Goal: Task Accomplishment & Management: Complete application form

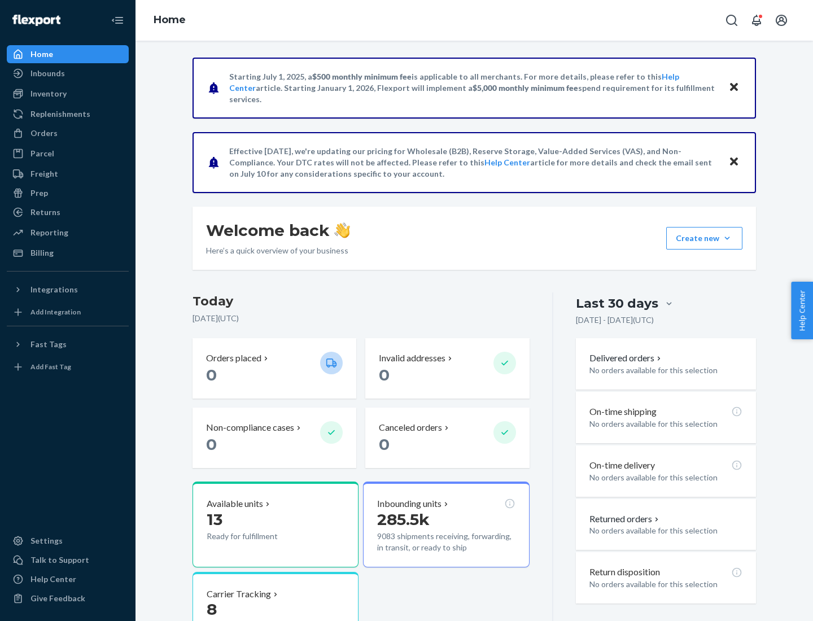
click at [727, 238] on button "Create new Create new inbound Create new order Create new product" at bounding box center [704, 238] width 76 height 23
click at [68, 73] on div "Inbounds" at bounding box center [68, 73] width 120 height 16
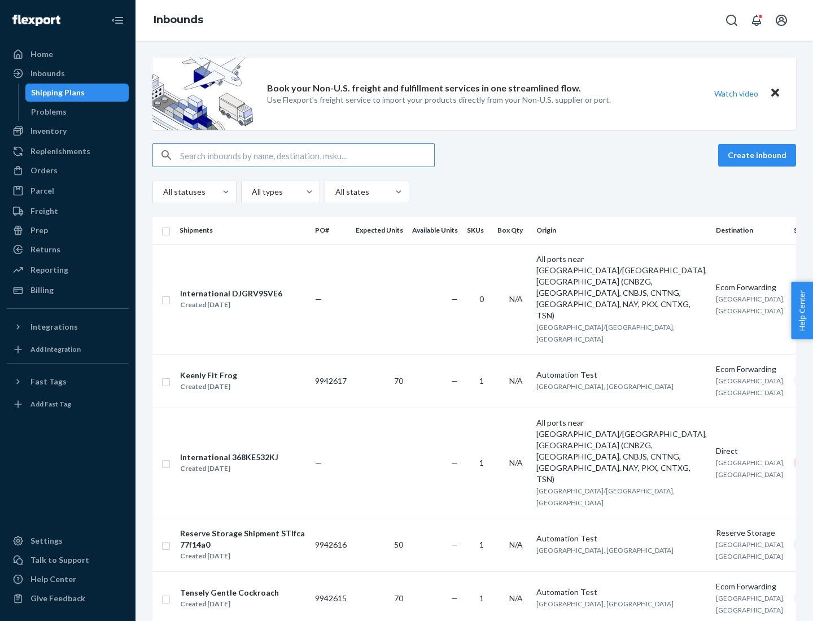
click at [759, 155] on button "Create inbound" at bounding box center [757, 155] width 78 height 23
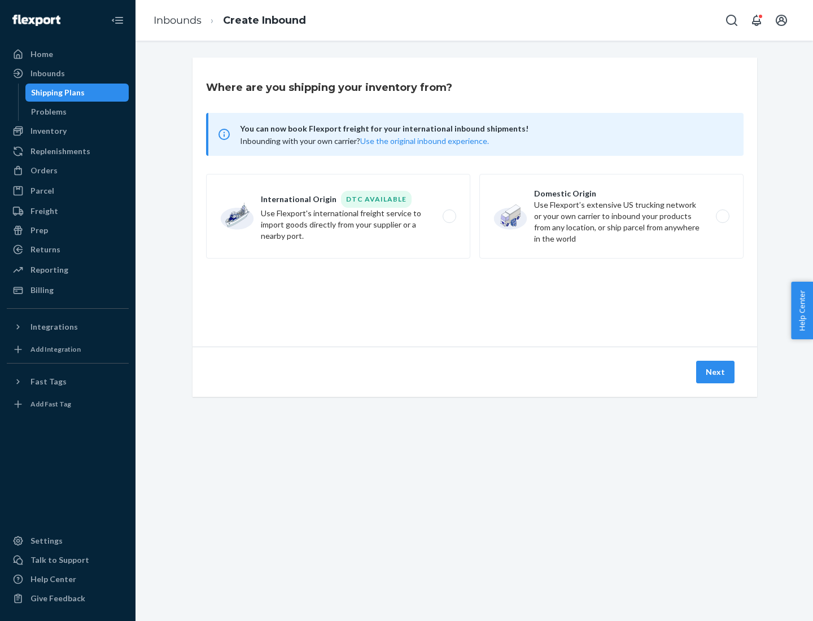
click at [611, 216] on label "Domestic Origin Use Flexport’s extensive US trucking network or your own carrie…" at bounding box center [611, 216] width 264 height 85
click at [722, 216] on input "Domestic Origin Use Flexport’s extensive US trucking network or your own carrie…" at bounding box center [725, 216] width 7 height 7
radio input "true"
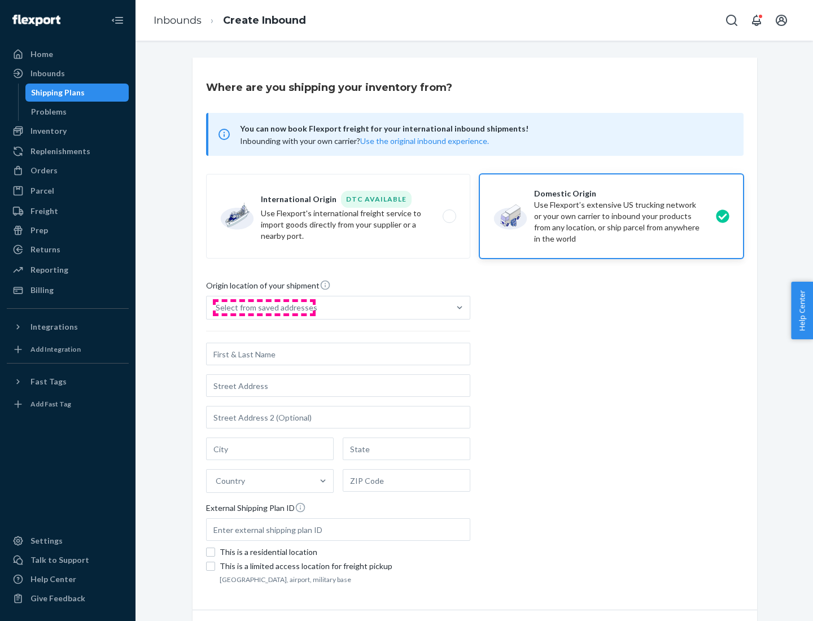
click at [264, 308] on div "Select from saved addresses" at bounding box center [267, 307] width 102 height 11
click at [217, 308] on input "Select from saved addresses" at bounding box center [216, 307] width 1 height 11
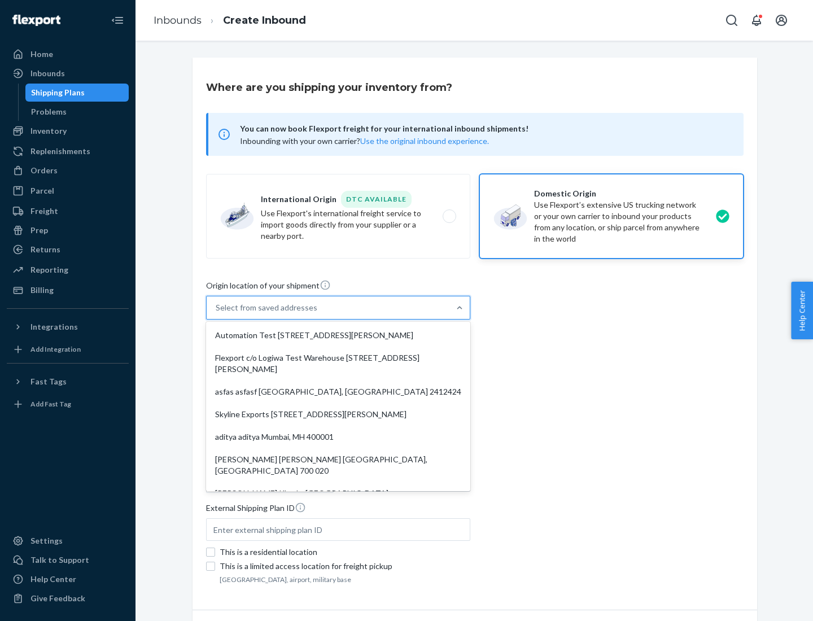
scroll to position [5, 0]
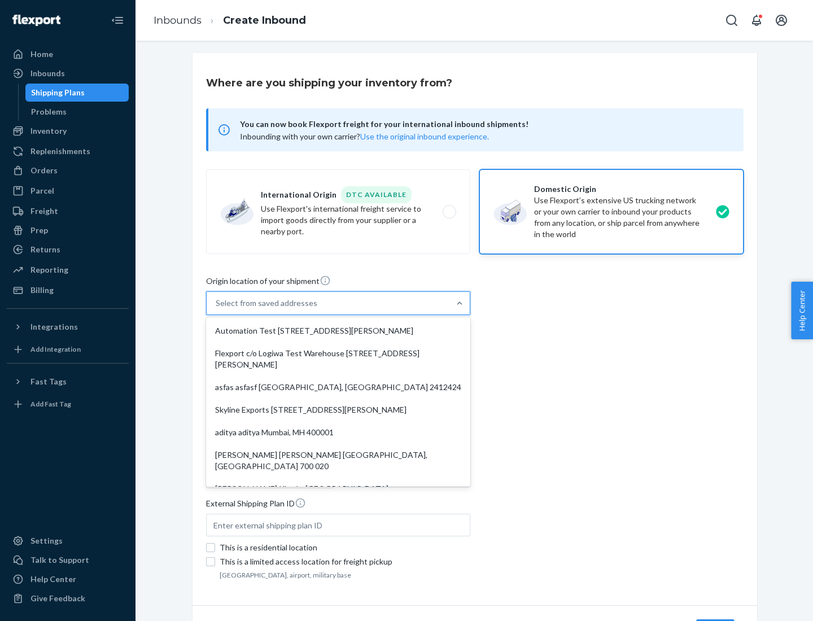
click at [338, 331] on div "Automation Test [STREET_ADDRESS][PERSON_NAME]" at bounding box center [338, 330] width 260 height 23
click at [217, 309] on input "option Automation Test [STREET_ADDRESS][PERSON_NAME]. 9 results available. Use …" at bounding box center [216, 302] width 1 height 11
type input "Automation Test"
type input "9th Floor"
type input "[GEOGRAPHIC_DATA]"
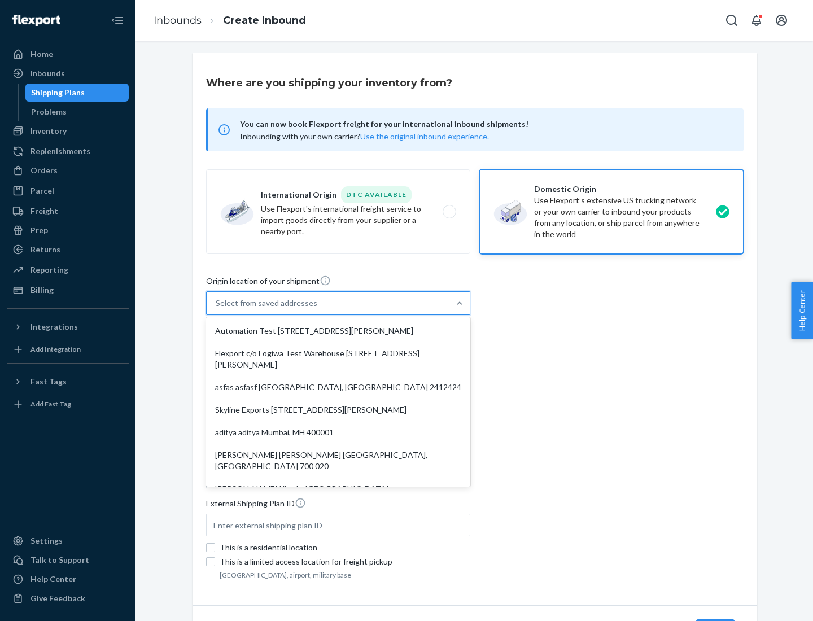
type input "CA"
type input "94104"
type input "[STREET_ADDRESS][PERSON_NAME]"
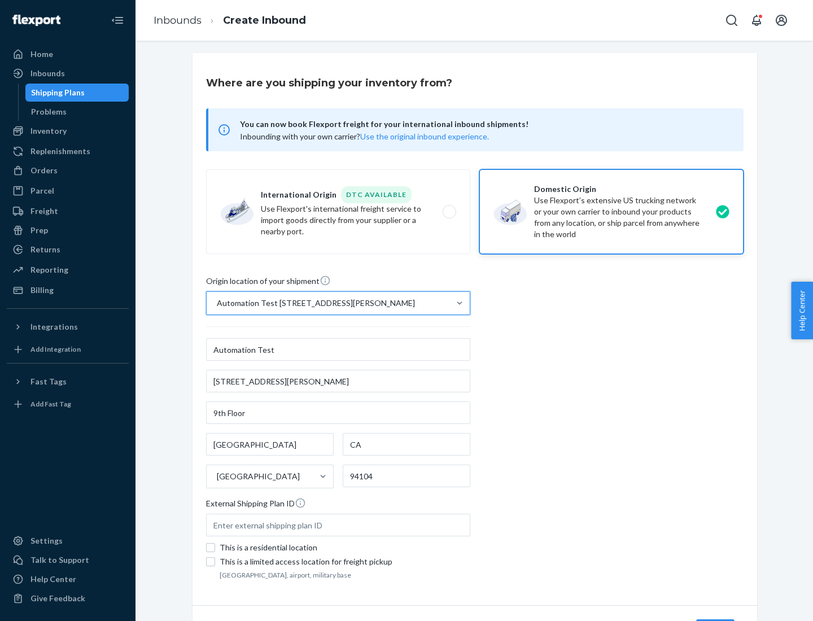
scroll to position [66, 0]
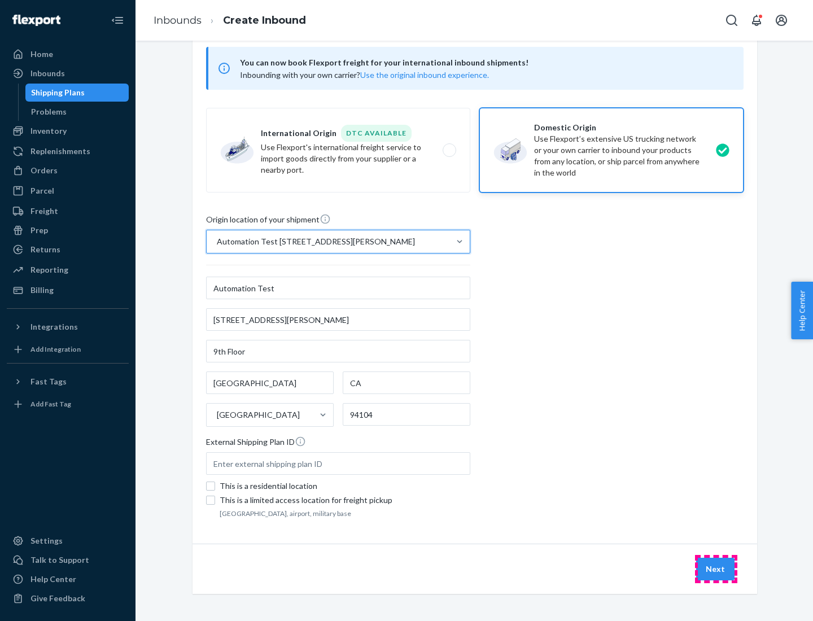
click at [716, 569] on button "Next" at bounding box center [715, 569] width 38 height 23
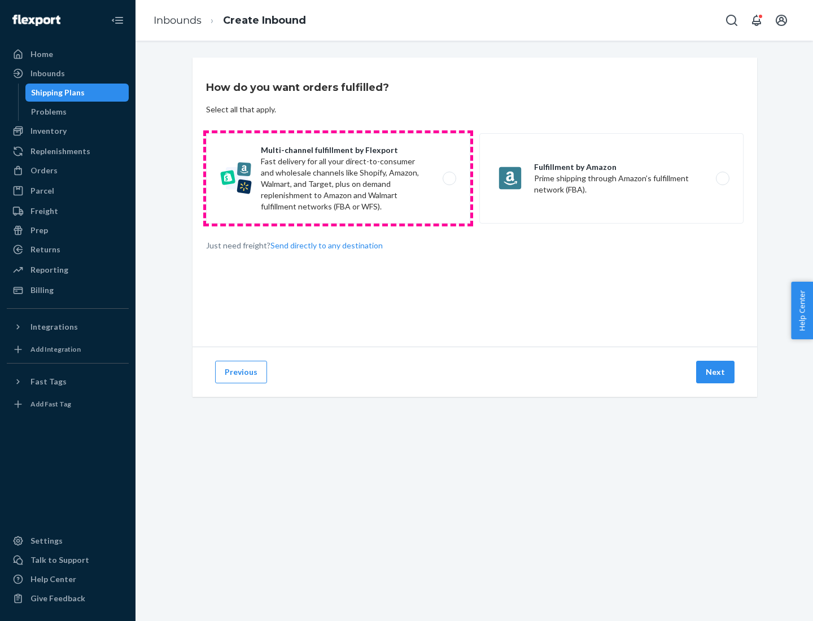
click at [338, 178] on label "Multi-channel fulfillment by Flexport Fast delivery for all your direct-to-cons…" at bounding box center [338, 178] width 264 height 90
click at [449, 178] on input "Multi-channel fulfillment by Flexport Fast delivery for all your direct-to-cons…" at bounding box center [452, 178] width 7 height 7
radio input "true"
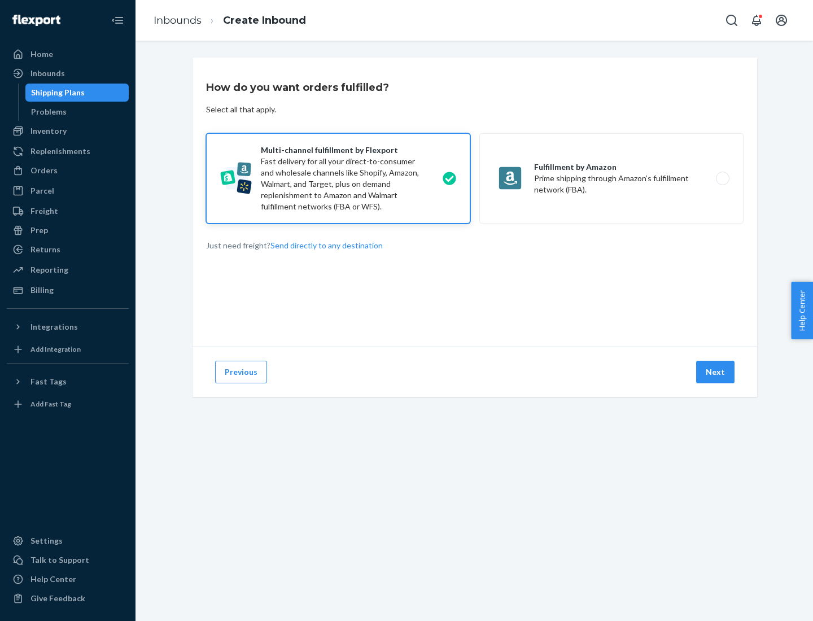
click at [716, 372] on button "Next" at bounding box center [715, 372] width 38 height 23
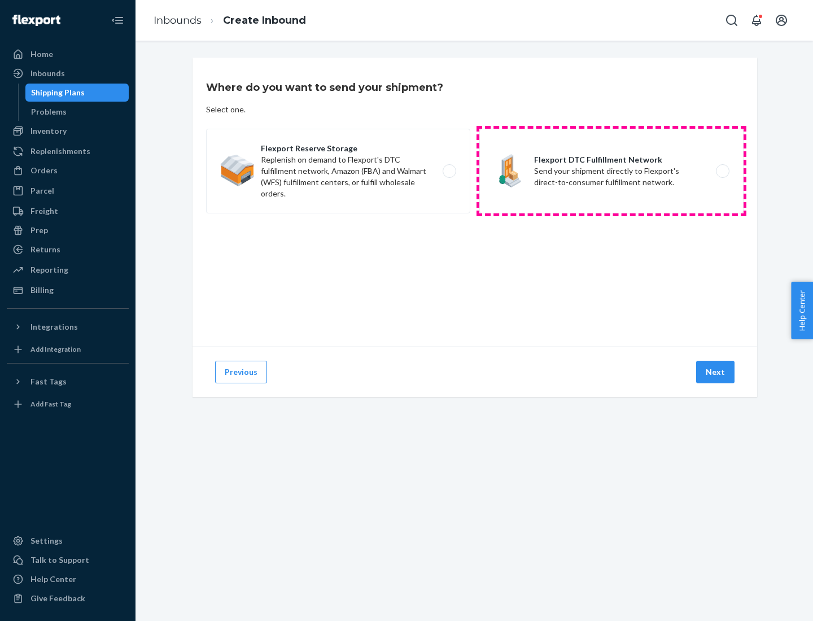
click at [611, 171] on label "Flexport DTC Fulfillment Network Send your shipment directly to Flexport's dire…" at bounding box center [611, 171] width 264 height 85
click at [722, 171] on input "Flexport DTC Fulfillment Network Send your shipment directly to Flexport's dire…" at bounding box center [725, 171] width 7 height 7
radio input "true"
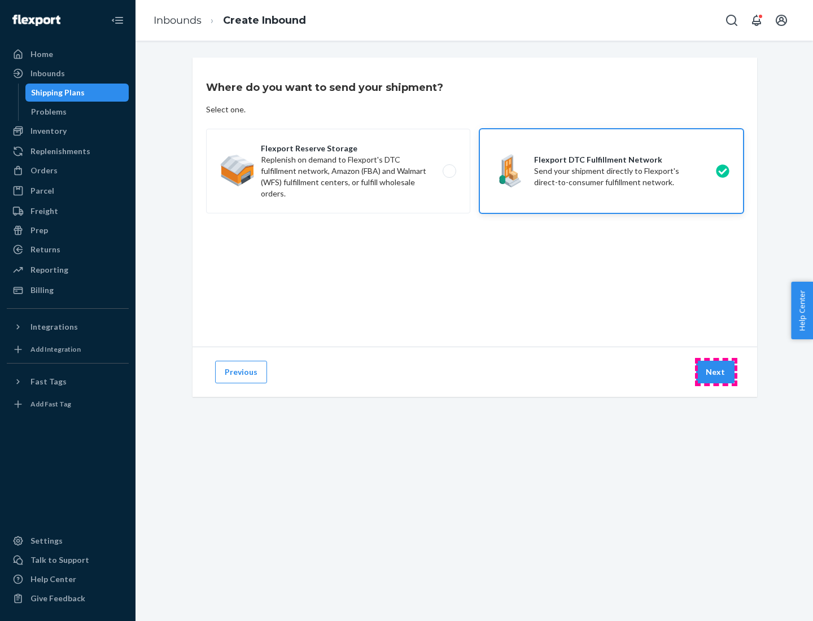
click at [716, 372] on button "Next" at bounding box center [715, 372] width 38 height 23
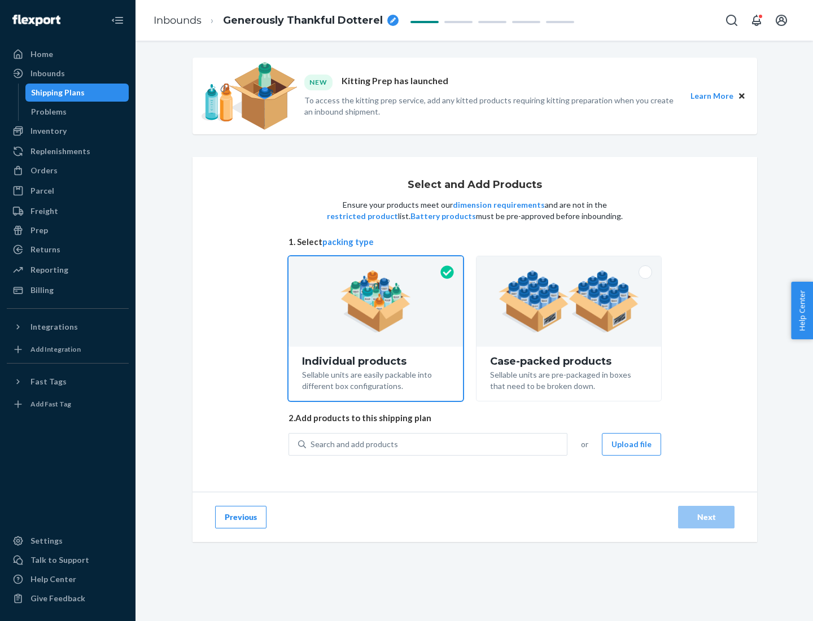
click at [569, 301] on img at bounding box center [568, 301] width 141 height 62
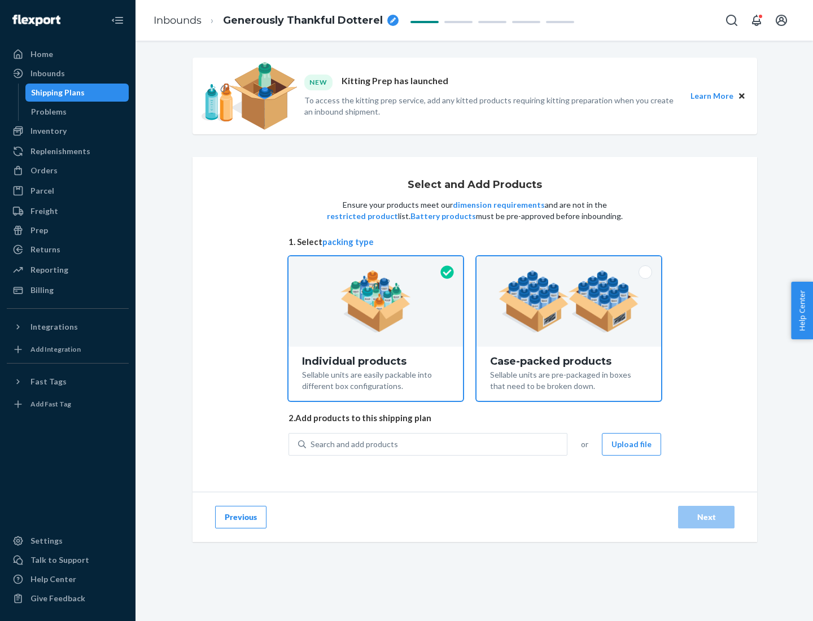
click at [569, 264] on input "Case-packed products Sellable units are pre-packaged in boxes that need to be b…" at bounding box center [568, 259] width 7 height 7
radio input "true"
radio input "false"
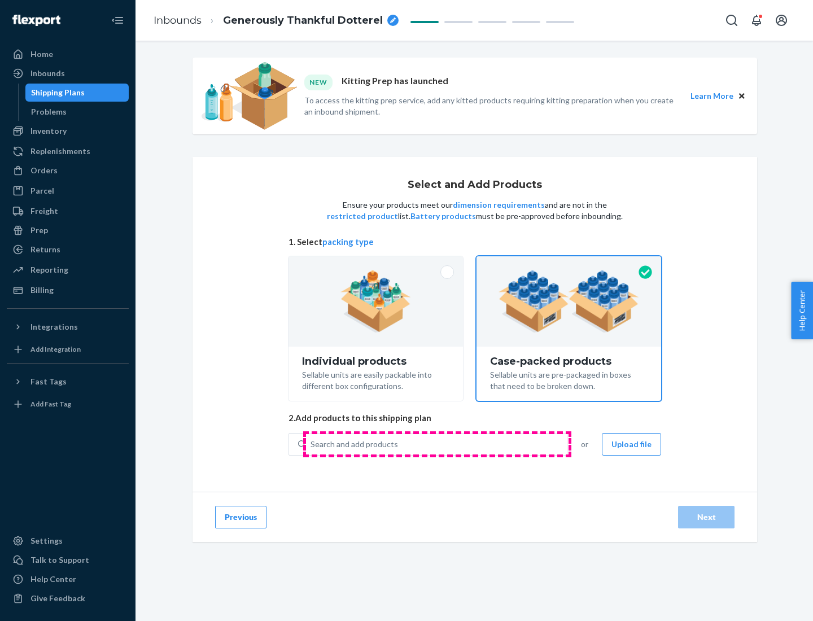
click at [437, 444] on div "Search and add products" at bounding box center [436, 444] width 261 height 20
click at [312, 444] on input "Search and add products" at bounding box center [310, 444] width 1 height 11
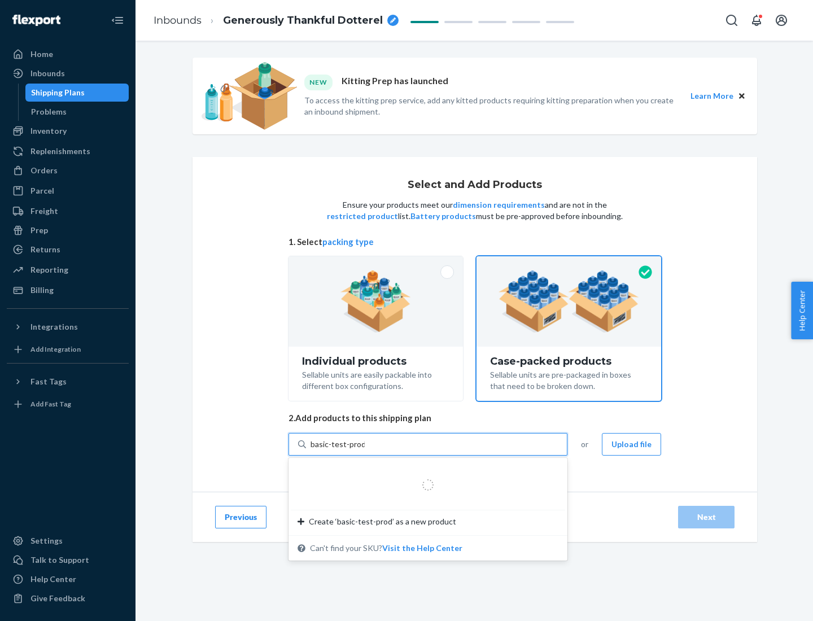
type input "basic-test-product-1"
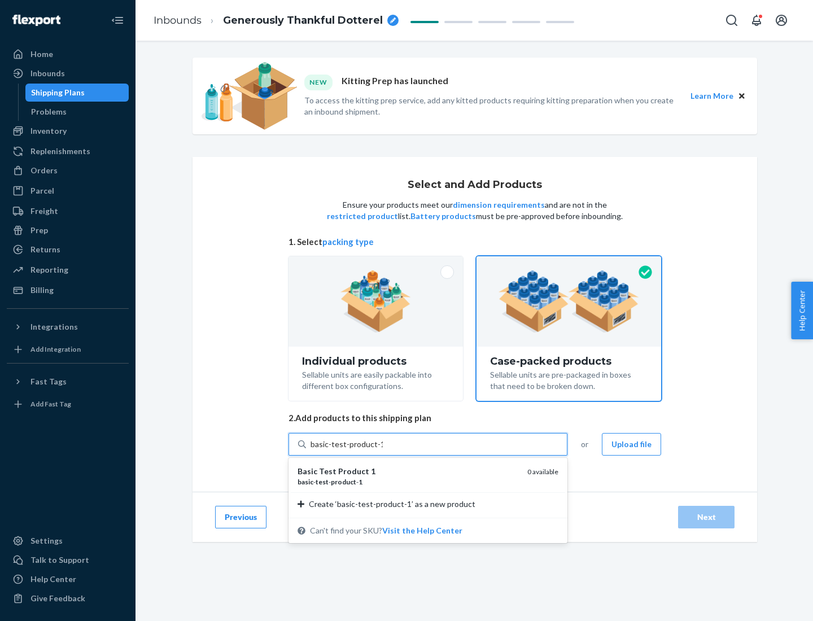
click at [408, 482] on div "basic - test - product - 1" at bounding box center [407, 482] width 221 height 10
click at [383, 450] on input "basic-test-product-1" at bounding box center [346, 444] width 72 height 11
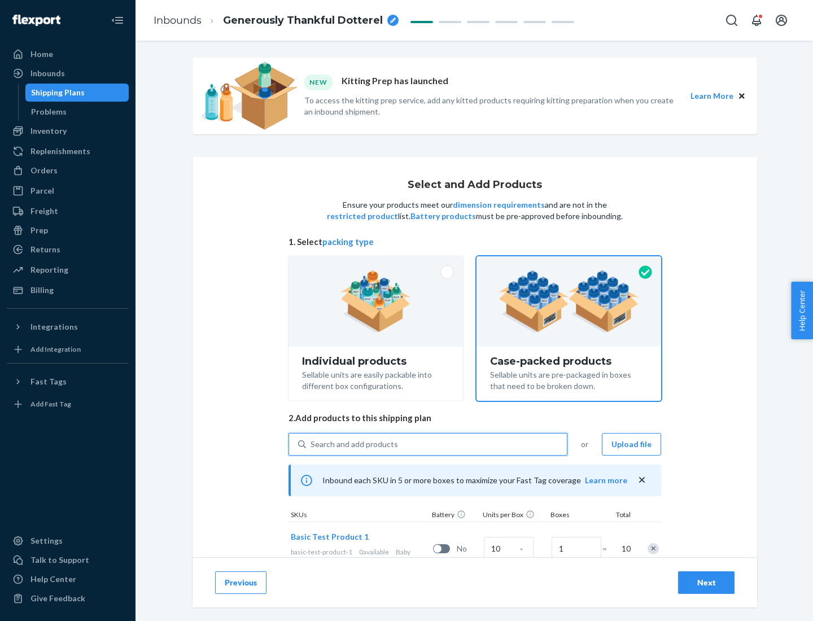
scroll to position [41, 0]
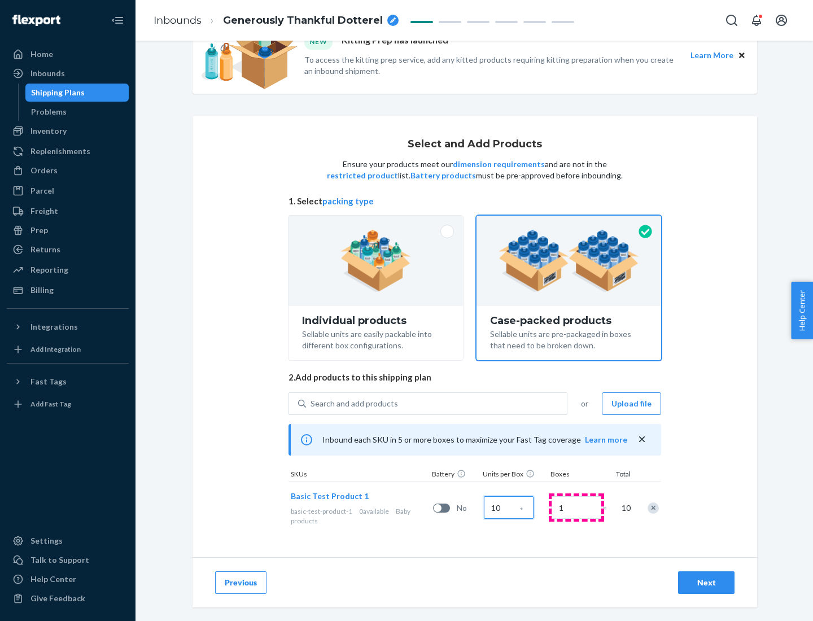
type input "10"
type input "7"
click at [706, 583] on div "Next" at bounding box center [706, 582] width 37 height 11
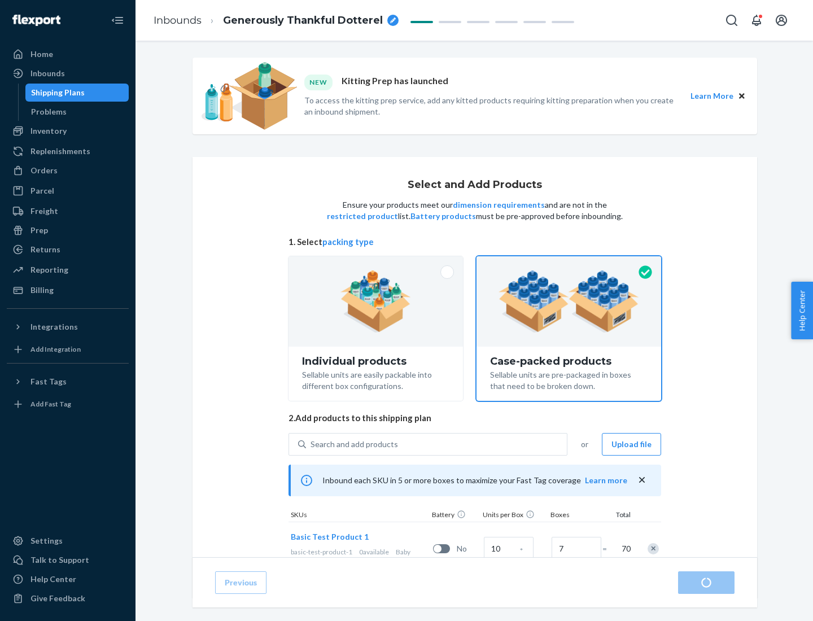
radio input "true"
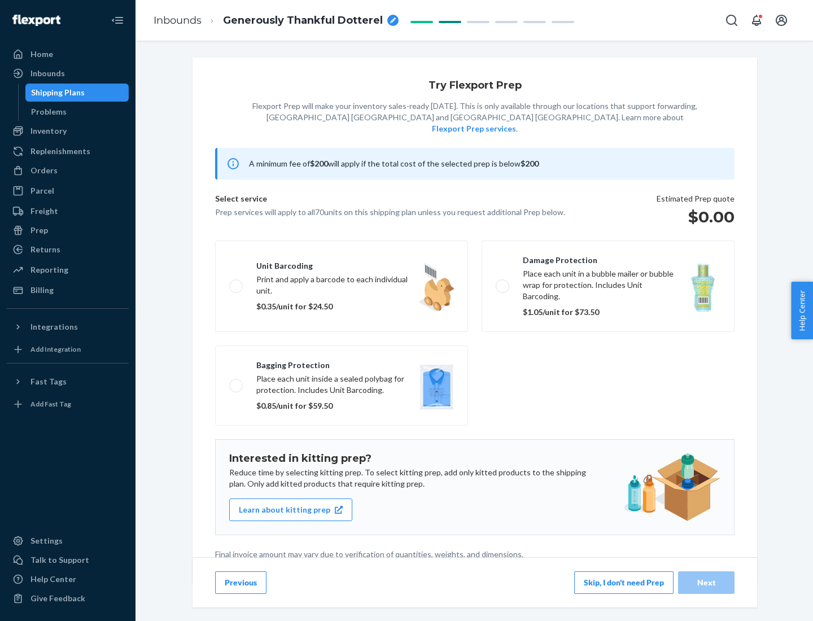
scroll to position [3, 0]
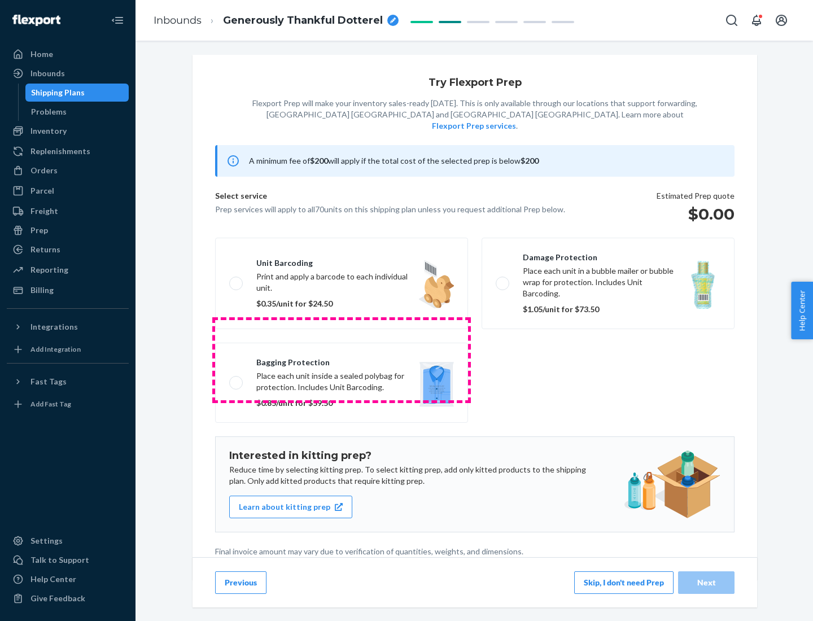
click at [342, 360] on label "Bagging protection Place each unit inside a sealed polybag for protection. Incl…" at bounding box center [341, 383] width 253 height 80
click at [237, 379] on input "Bagging protection Place each unit inside a sealed polybag for protection. Incl…" at bounding box center [232, 382] width 7 height 7
checkbox input "true"
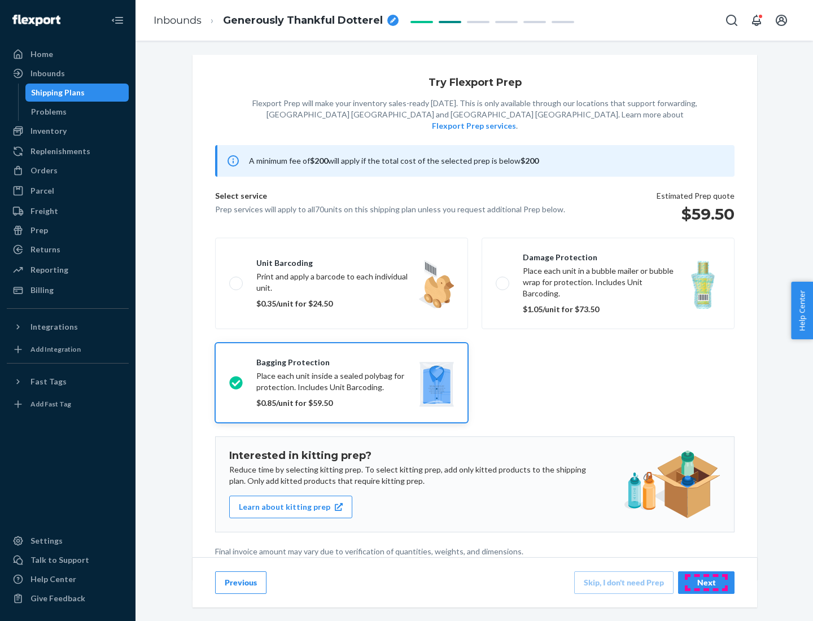
click at [706, 582] on div "Next" at bounding box center [706, 582] width 37 height 11
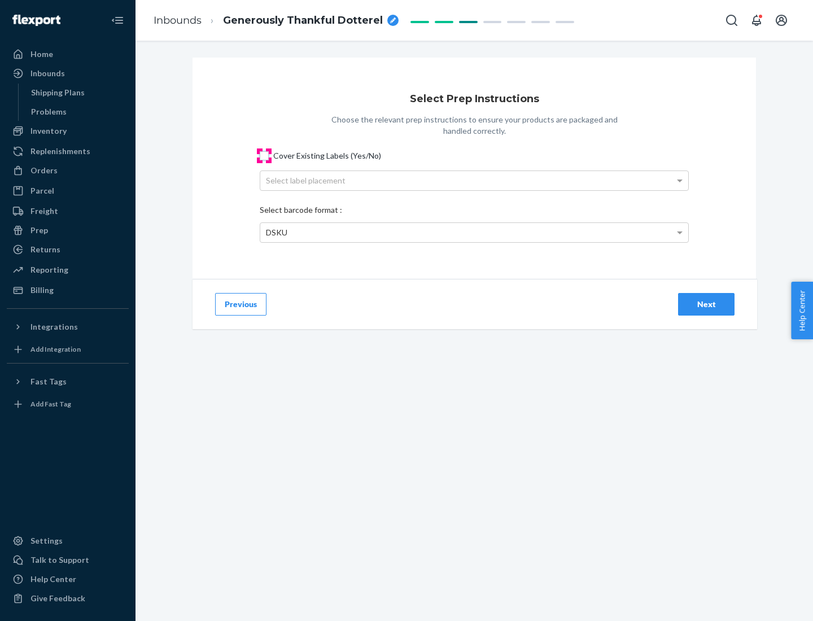
click at [264, 155] on input "Cover Existing Labels (Yes/No)" at bounding box center [264, 155] width 9 height 9
checkbox input "true"
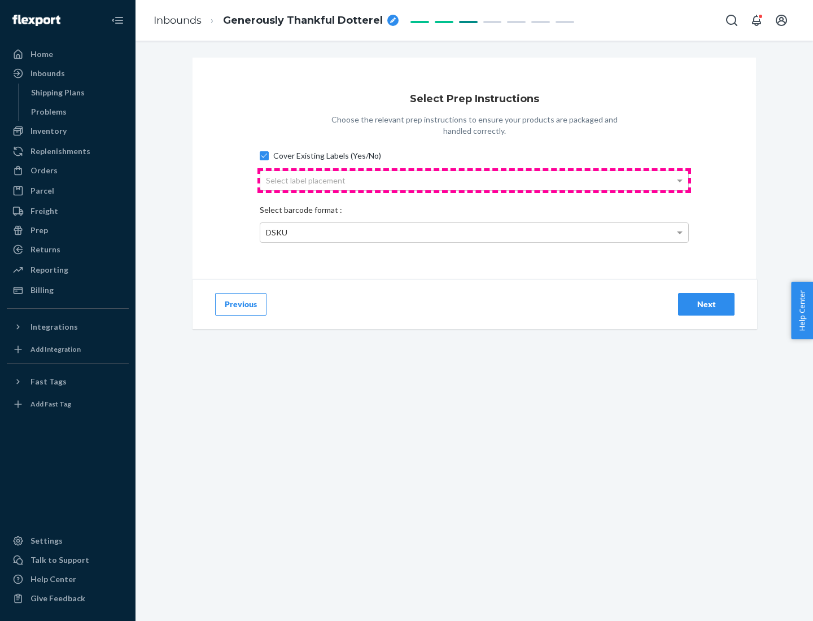
click at [474, 180] on div "Select label placement" at bounding box center [474, 180] width 428 height 19
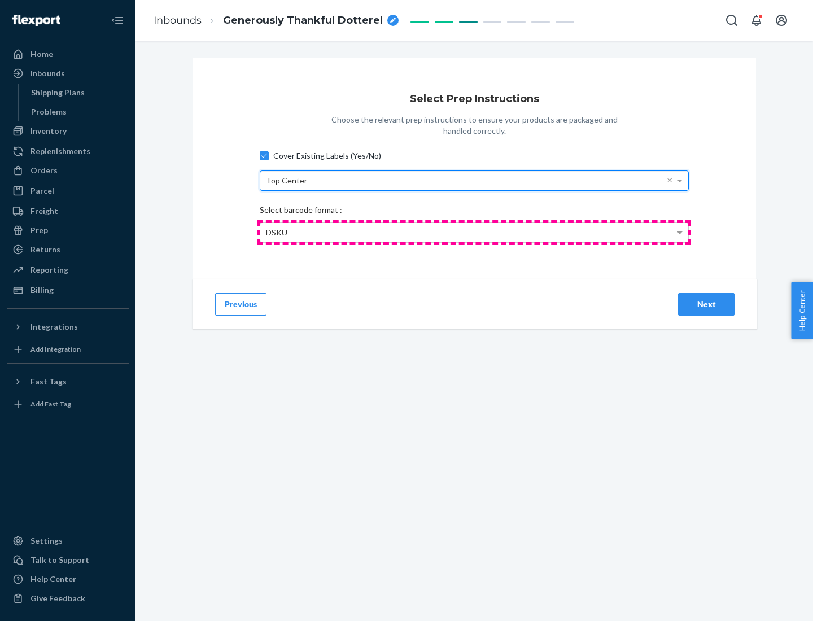
click at [474, 232] on div "DSKU" at bounding box center [474, 232] width 428 height 19
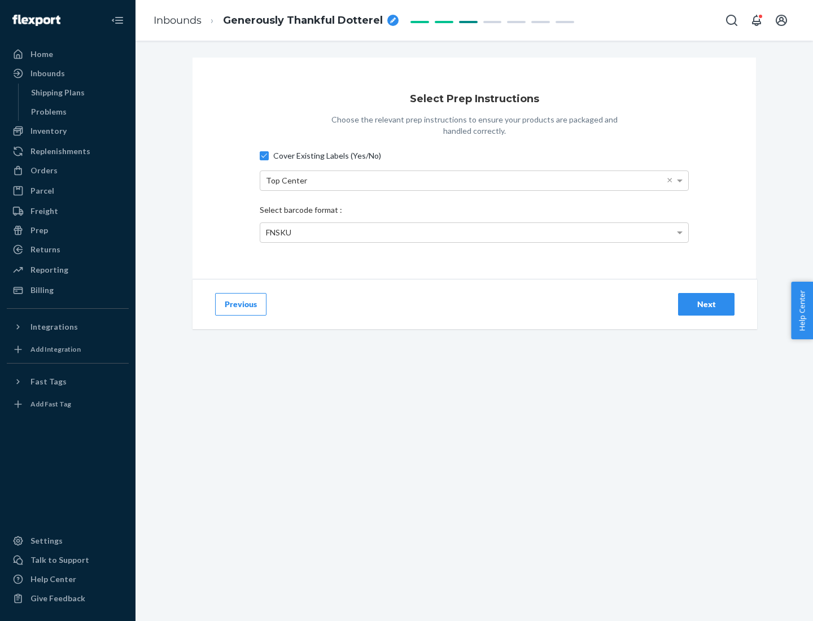
click at [706, 304] on div "Next" at bounding box center [706, 304] width 37 height 11
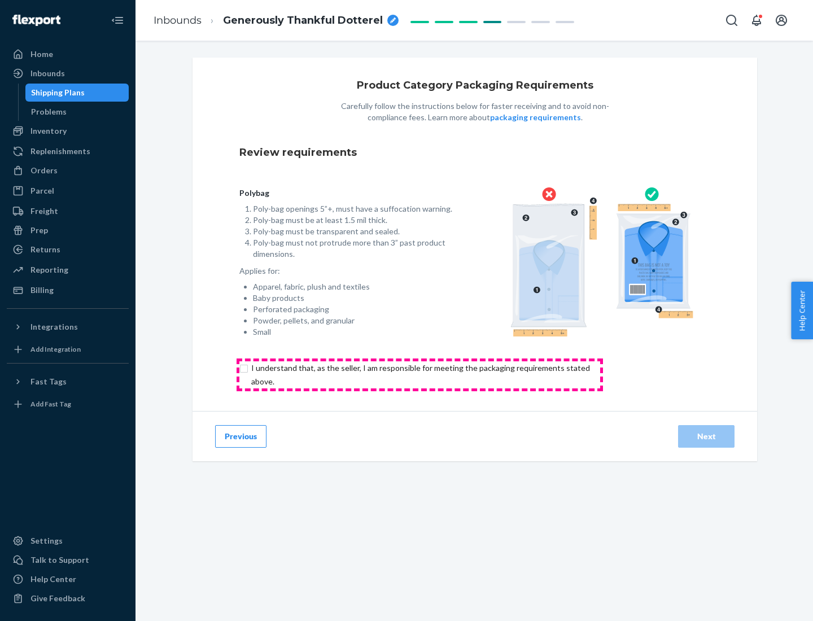
click at [419, 374] on input "checkbox" at bounding box center [426, 374] width 375 height 27
checkbox input "true"
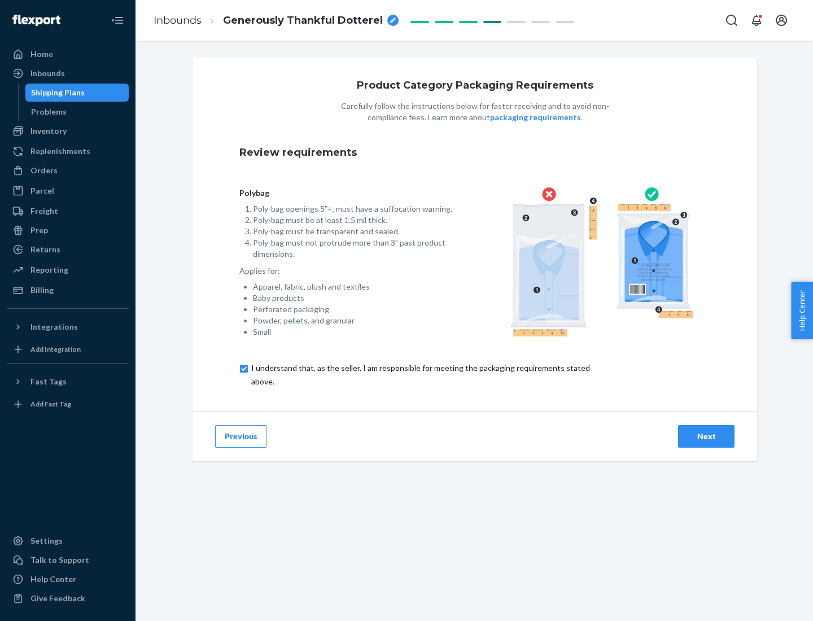
click at [706, 436] on div "Next" at bounding box center [706, 436] width 37 height 11
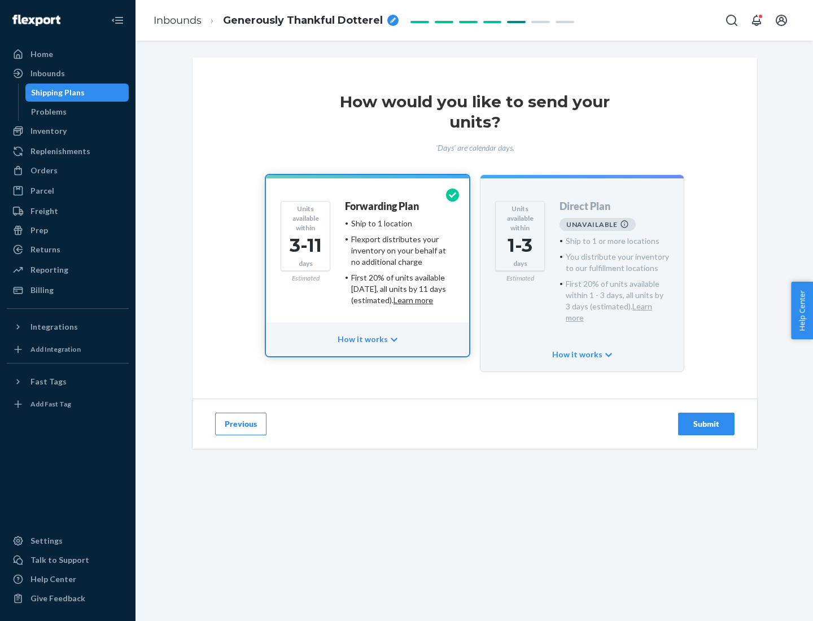
click at [383, 206] on h4 "Forwarding Plan" at bounding box center [382, 206] width 74 height 11
click at [706, 418] on div "Submit" at bounding box center [706, 423] width 37 height 11
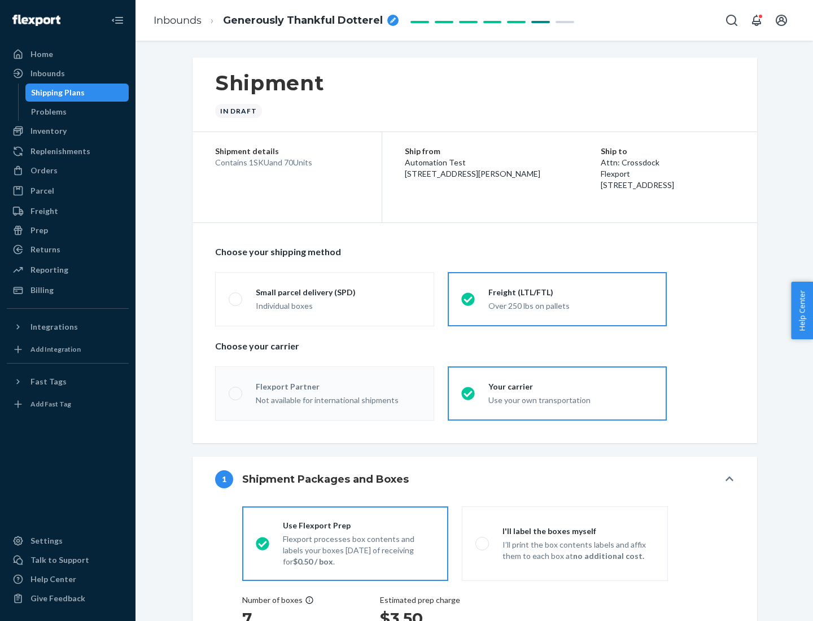
radio input "true"
radio input "false"
radio input "true"
radio input "false"
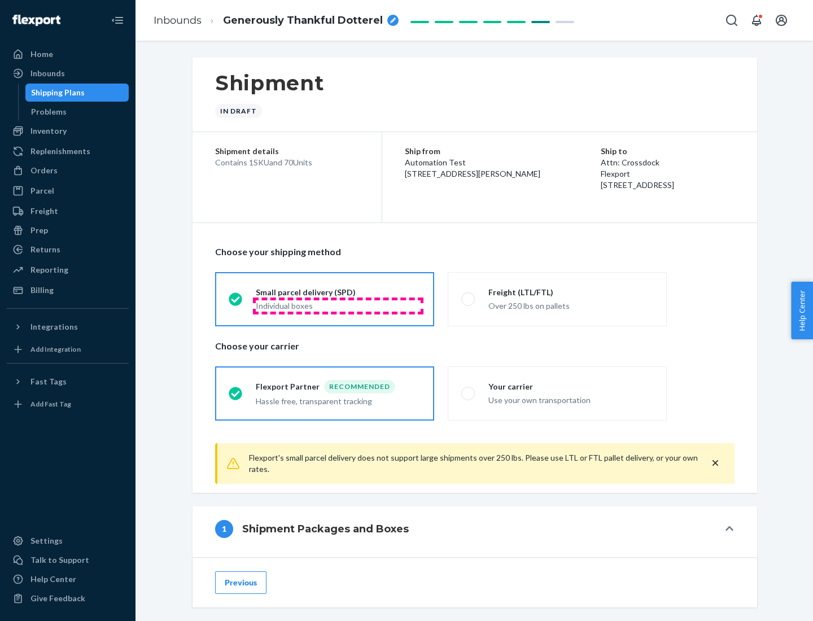
click at [338, 305] on div "Individual boxes" at bounding box center [338, 305] width 165 height 11
click at [236, 303] on input "Small parcel delivery (SPD) Individual boxes" at bounding box center [232, 298] width 7 height 7
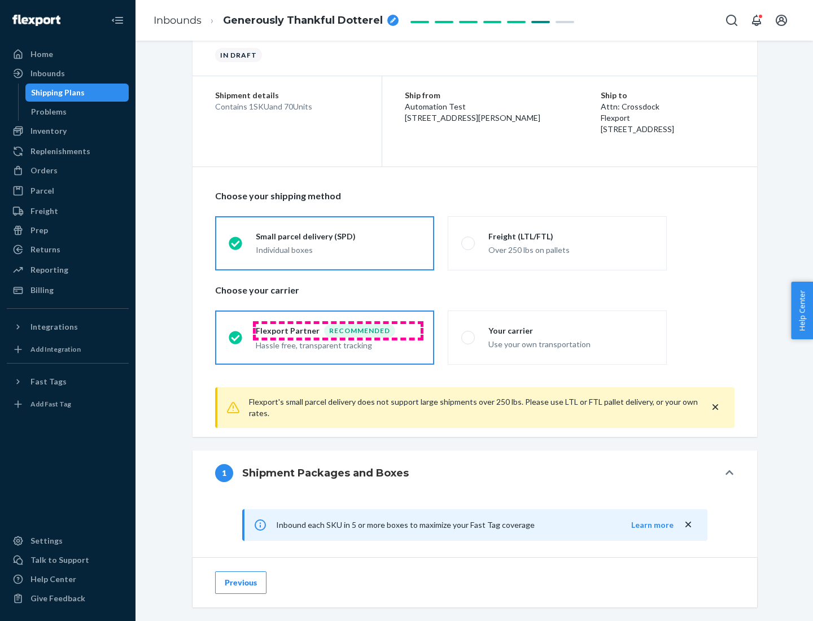
click at [338, 330] on div "Recommended" at bounding box center [359, 331] width 71 height 14
click at [236, 334] on input "Flexport Partner Recommended Hassle free, transparent tracking" at bounding box center [232, 337] width 7 height 7
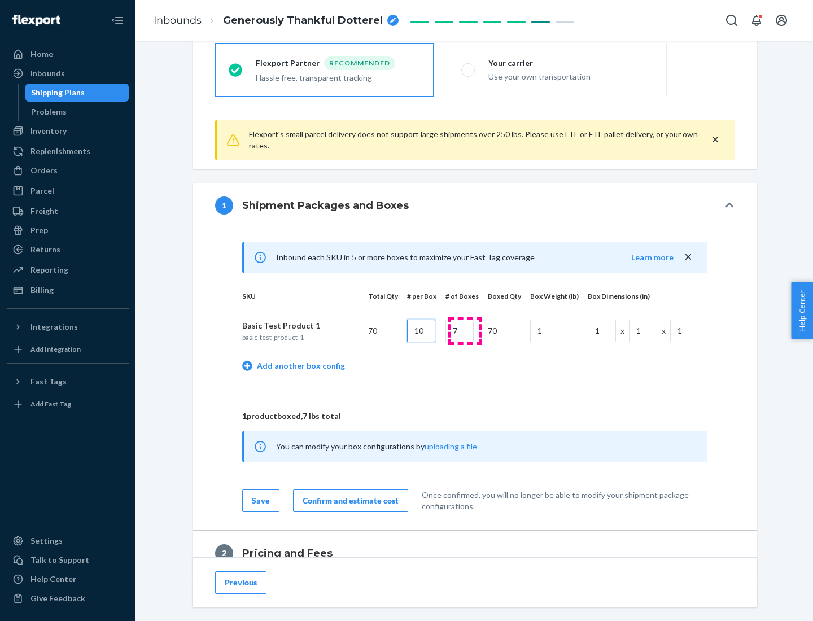
type input "10"
type input "7"
type input "1"
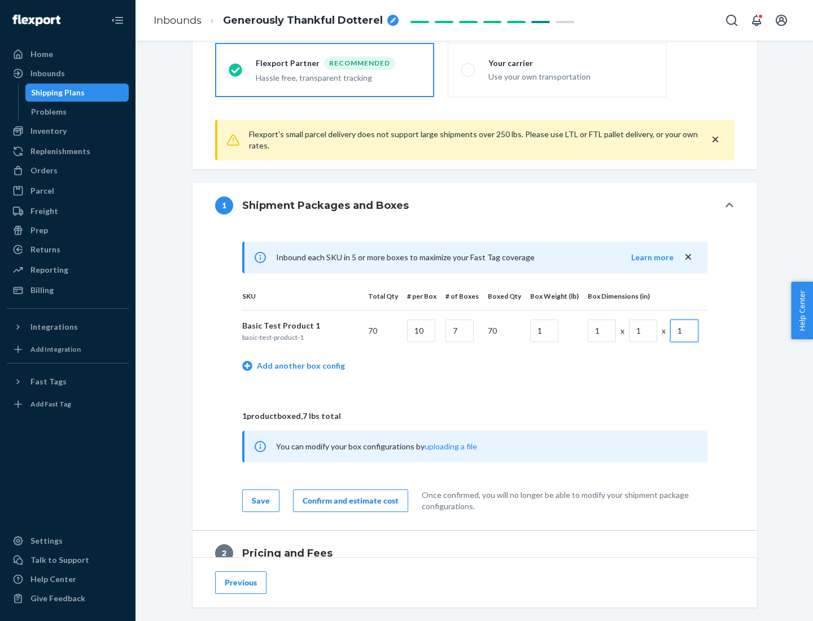
scroll to position [493, 0]
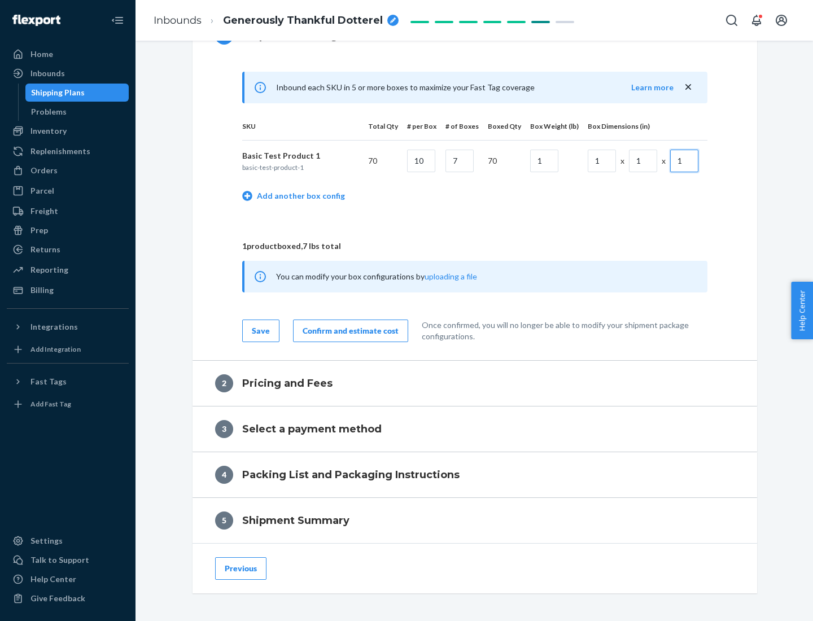
type input "1"
click at [348, 330] on div "Confirm and estimate cost" at bounding box center [351, 330] width 96 height 11
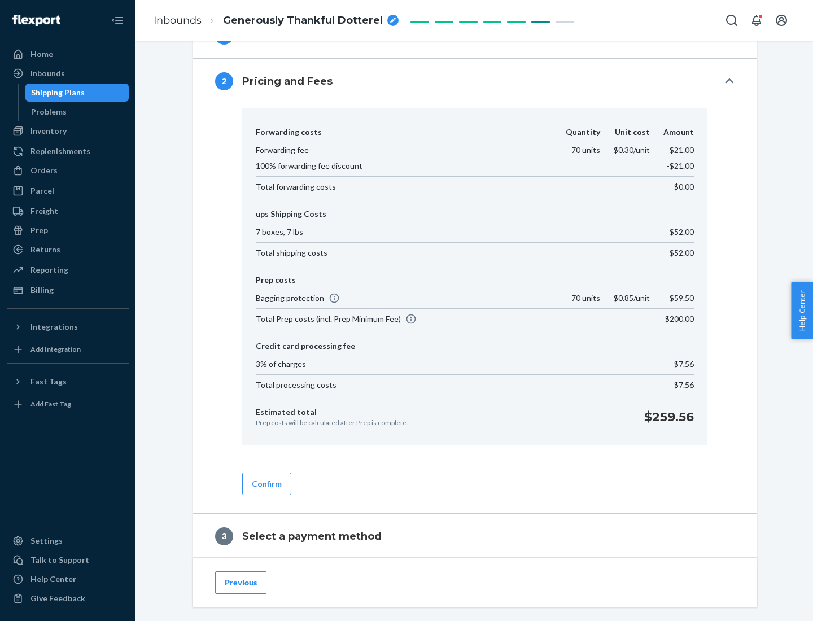
scroll to position [646, 0]
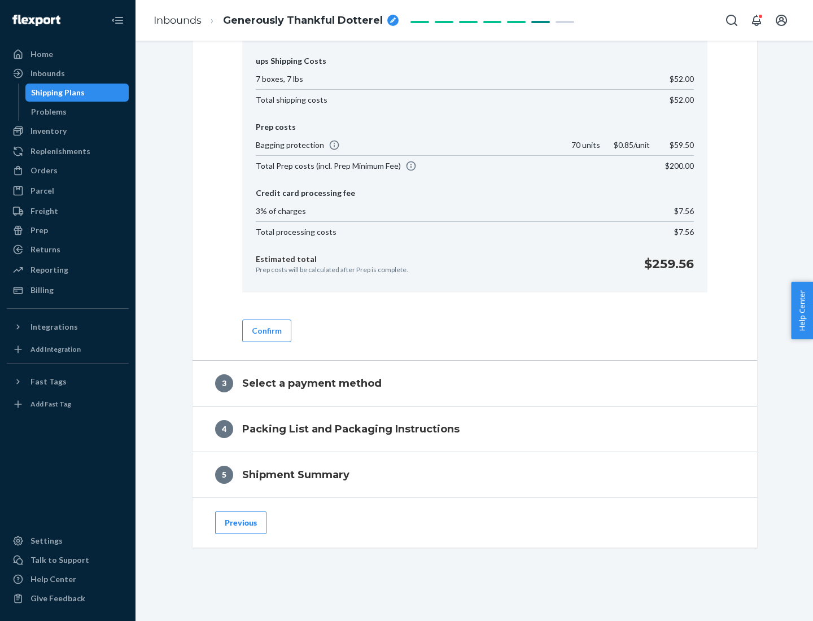
click at [266, 330] on button "Confirm" at bounding box center [266, 330] width 49 height 23
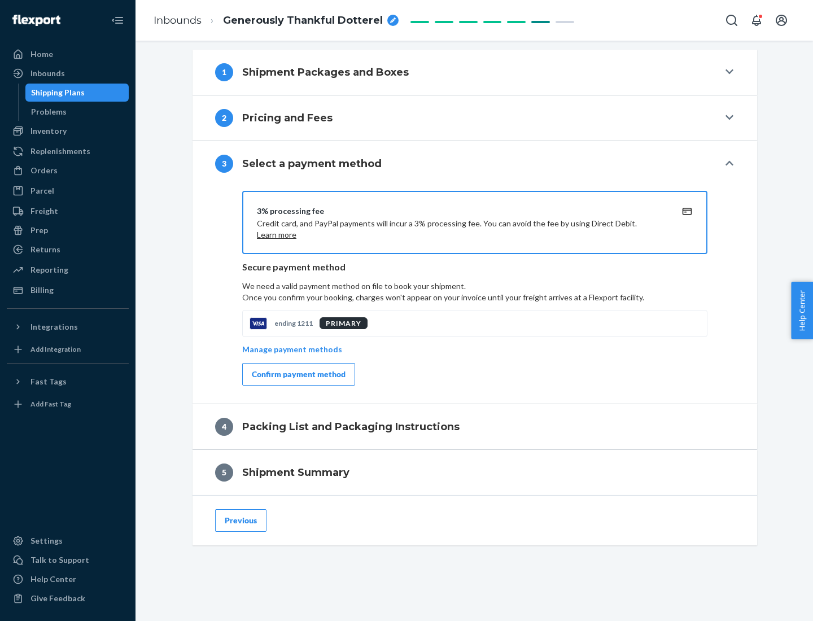
scroll to position [457, 0]
click at [297, 374] on div "Confirm payment method" at bounding box center [299, 374] width 94 height 11
